Goal: Task Accomplishment & Management: Use online tool/utility

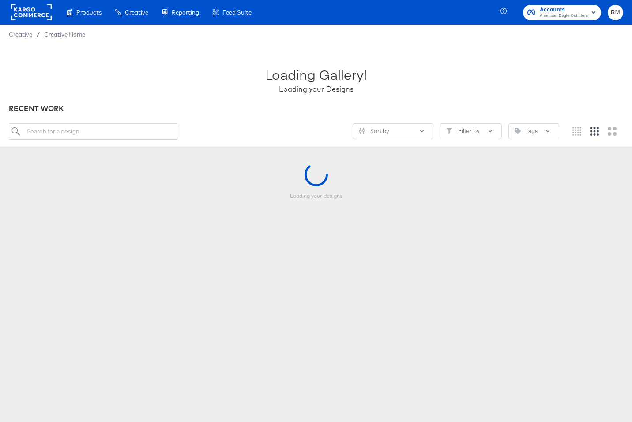
click at [588, 15] on rect "button" at bounding box center [593, 12] width 11 height 11
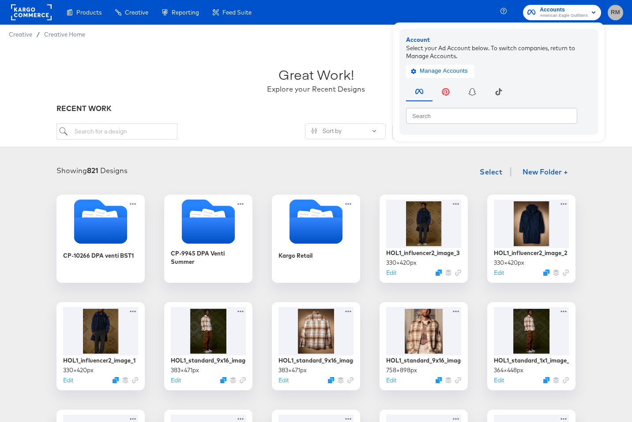
click at [615, 17] on span "RM" at bounding box center [615, 12] width 8 height 10
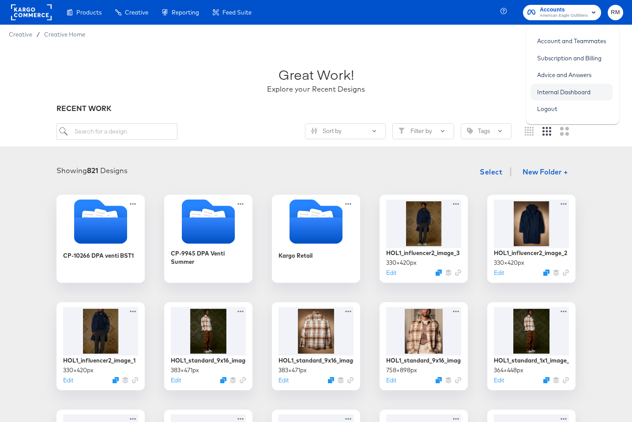
click at [551, 90] on link "Internal Dashboard" at bounding box center [563, 92] width 67 height 16
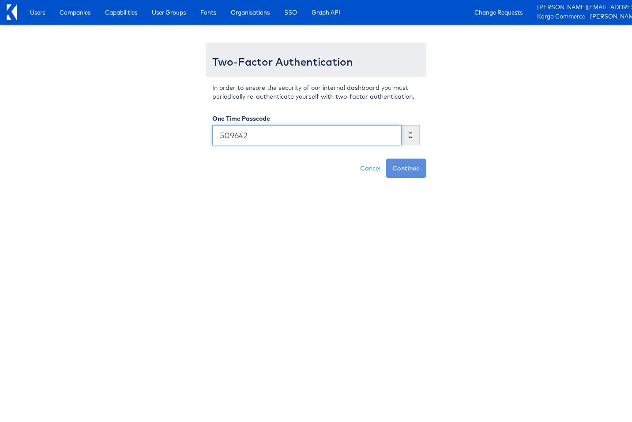
type input "509642"
click at [385, 159] on button "Continue" at bounding box center [405, 168] width 41 height 19
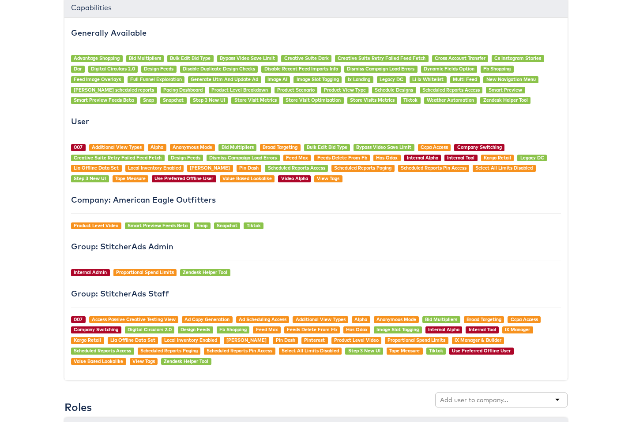
scroll to position [723, 0]
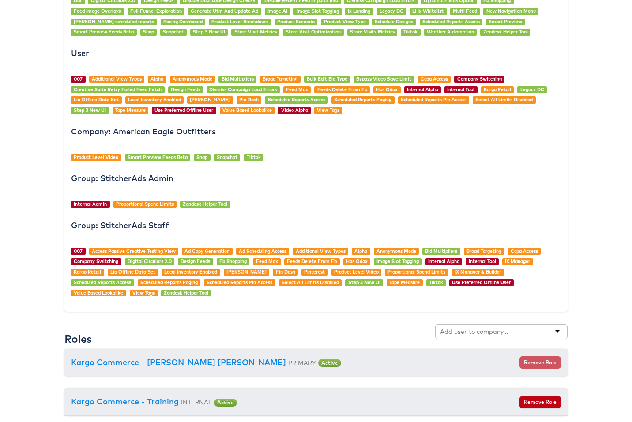
click at [471, 326] on div at bounding box center [501, 332] width 132 height 15
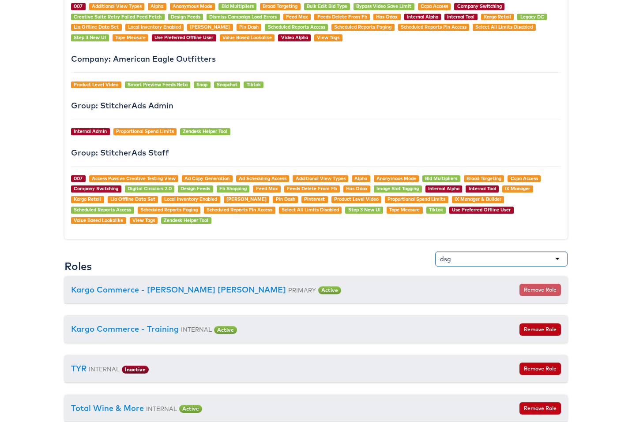
scroll to position [797, 0]
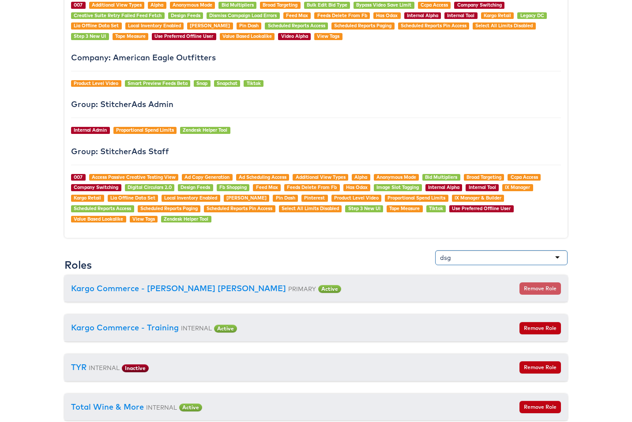
click at [556, 257] on div "dsg" at bounding box center [501, 257] width 132 height 15
click at [527, 259] on div "dsg" at bounding box center [501, 257] width 132 height 15
type input "d"
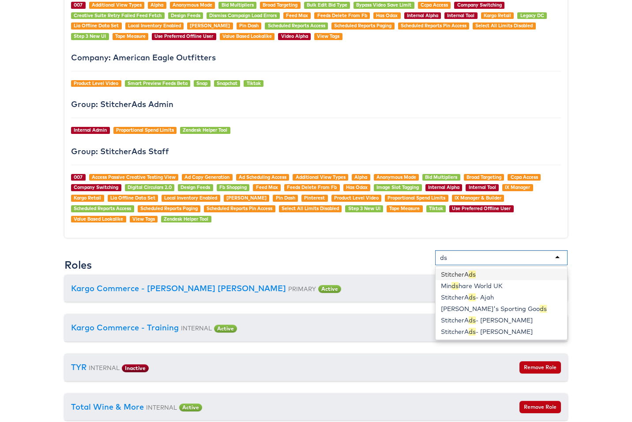
type input "d"
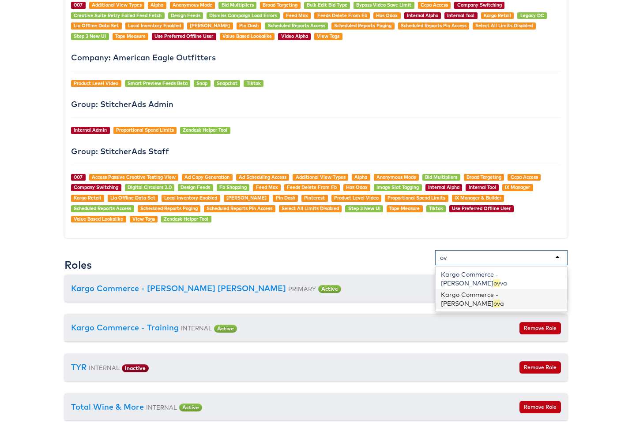
type input "o"
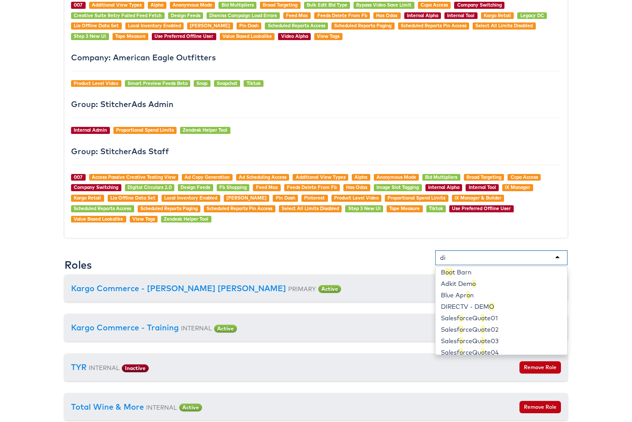
scroll to position [0, 0]
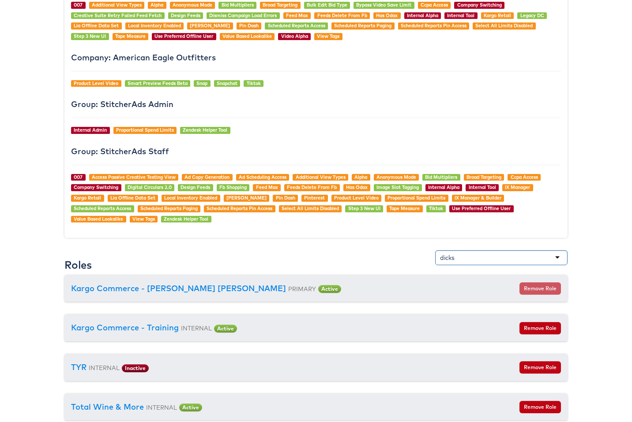
type input "dick"
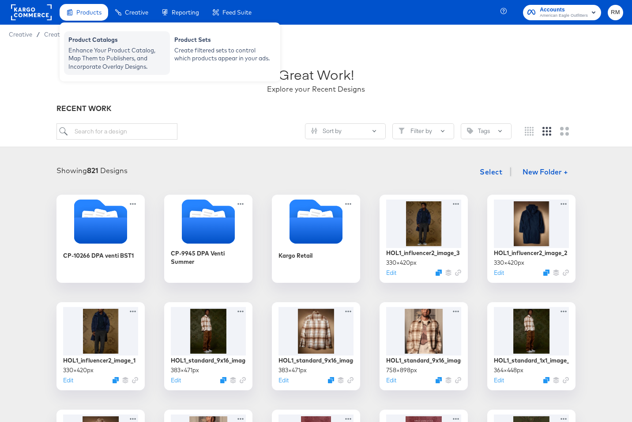
click at [100, 41] on div "Product Catalogs" at bounding box center [116, 41] width 97 height 11
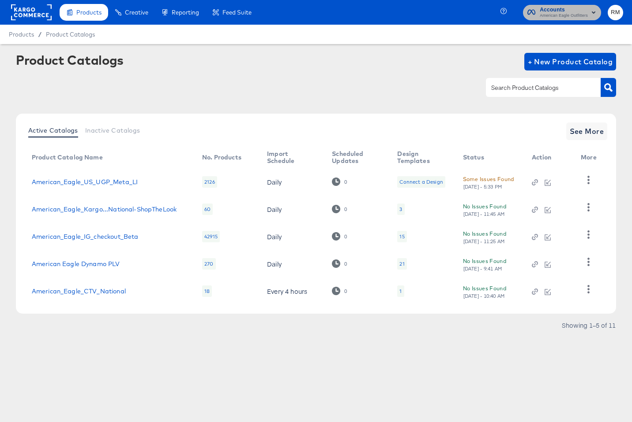
click at [548, 18] on span "American Eagle Outfitters" at bounding box center [563, 15] width 48 height 7
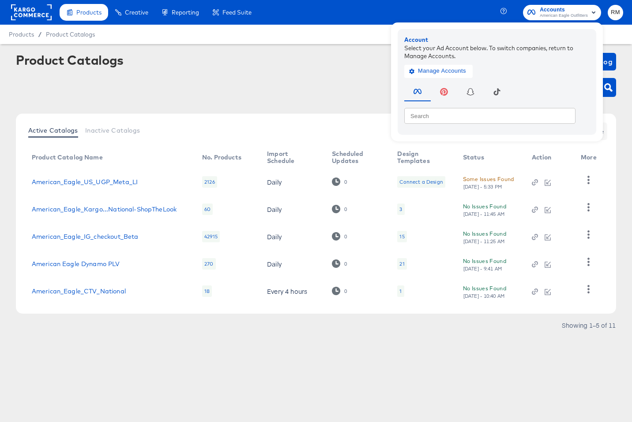
click at [422, 63] on div "Manage Accounts" at bounding box center [496, 69] width 185 height 18
click at [422, 68] on span "Manage Accounts" at bounding box center [438, 71] width 55 height 10
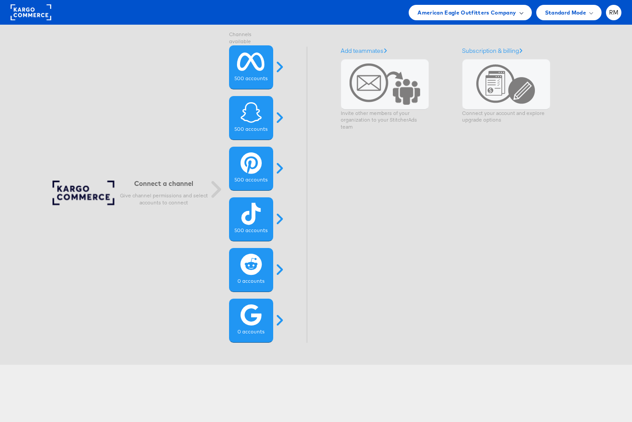
click at [518, 11] on div "American Eagle Outfitters Company" at bounding box center [469, 12] width 105 height 9
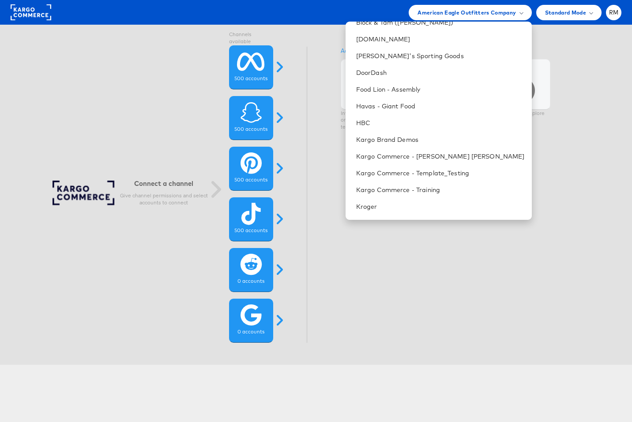
scroll to position [183, 0]
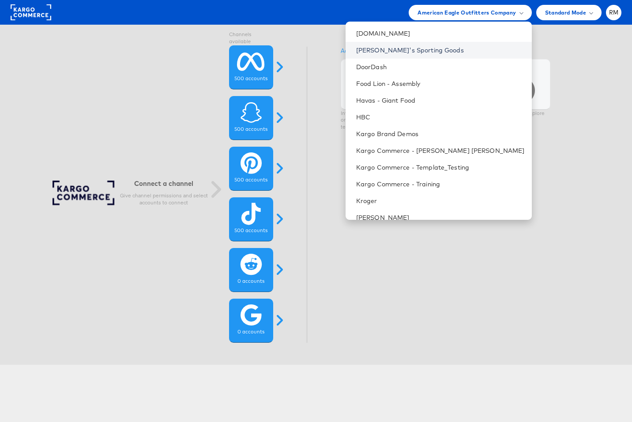
click at [454, 51] on link "[PERSON_NAME]'s Sporting Goods" at bounding box center [440, 50] width 168 height 9
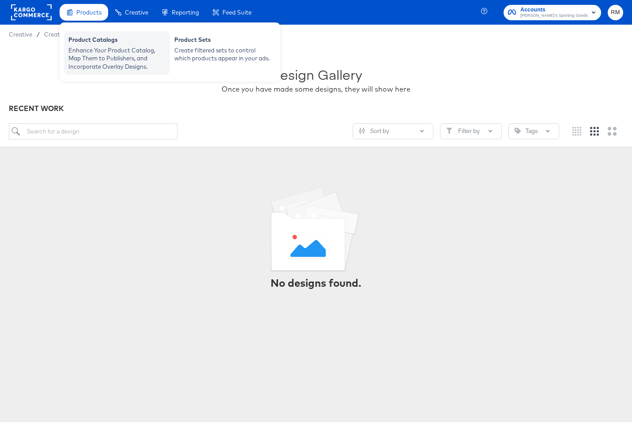
click at [89, 47] on div "Enhance Your Product Catalog, Map Them to Publishers, and Incorporate Overlay D…" at bounding box center [116, 58] width 97 height 25
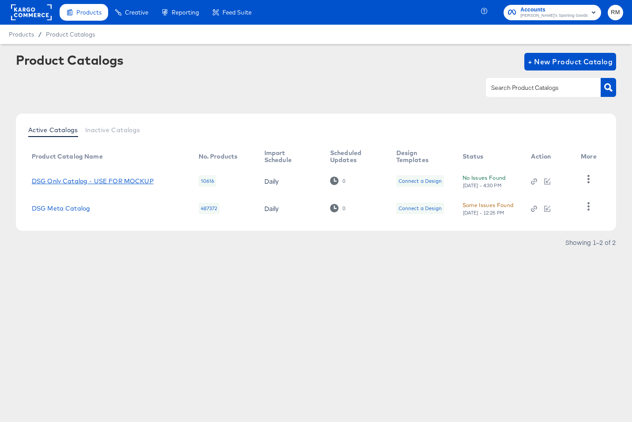
click at [84, 183] on link "DSG Only Catalog - USE FOR MOCKUP" at bounding box center [93, 181] width 122 height 7
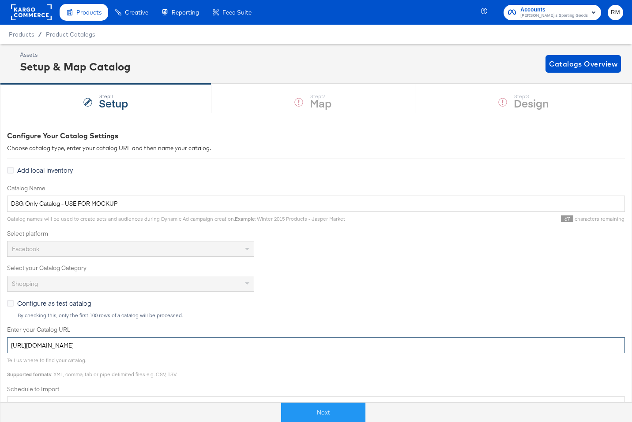
click at [236, 348] on input "[URL][DOMAIN_NAME]" at bounding box center [315, 346] width 617 height 16
